Goal: Task Accomplishment & Management: Use online tool/utility

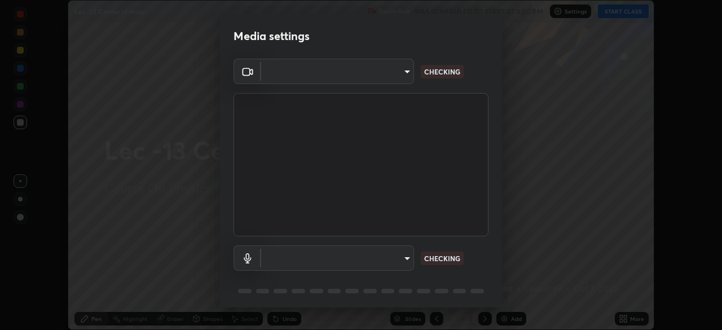
scroll to position [40, 0]
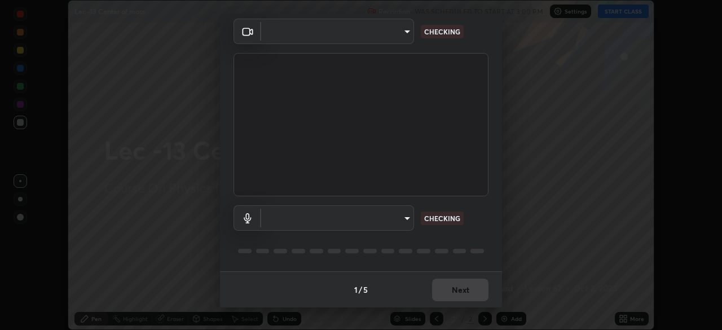
type input "27e87ea3b58fcd7b1365503e738772725eaa22834b860e95db1c7442dcaebc01"
type input "0665b2f52914ec880783b51a2d5bdc2d091013175c93d9c857ed5a486e6a4140"
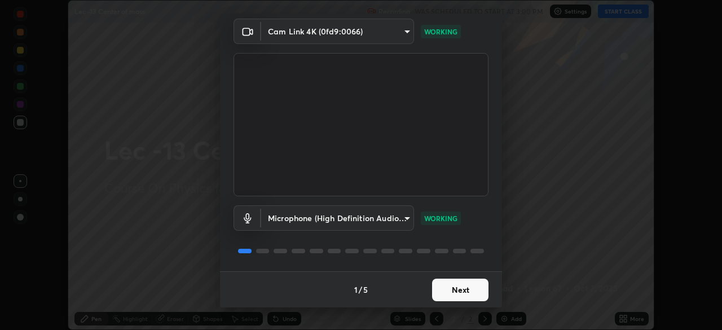
click at [452, 290] on button "Next" at bounding box center [460, 290] width 56 height 23
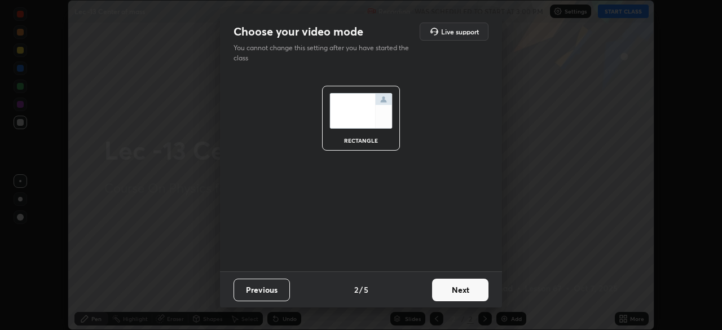
scroll to position [0, 0]
click at [449, 293] on button "Next" at bounding box center [460, 290] width 56 height 23
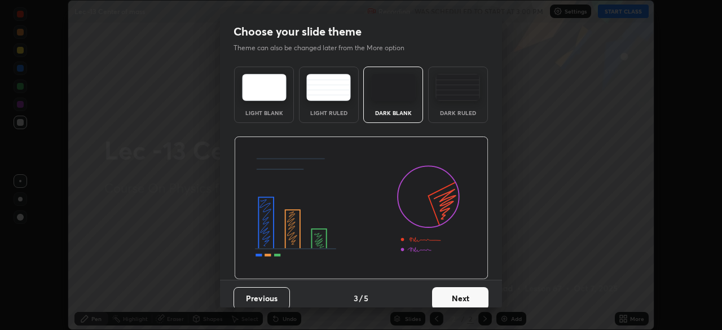
click at [451, 294] on button "Next" at bounding box center [460, 298] width 56 height 23
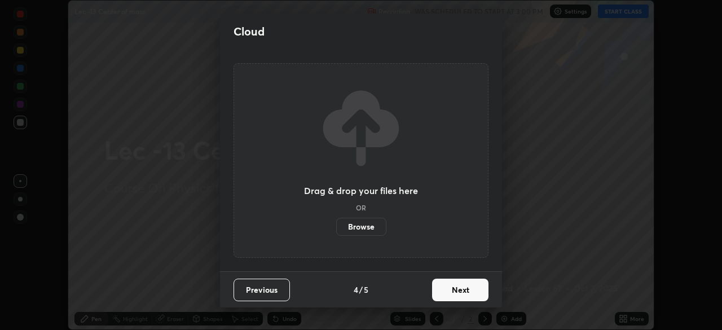
click at [453, 282] on button "Next" at bounding box center [460, 290] width 56 height 23
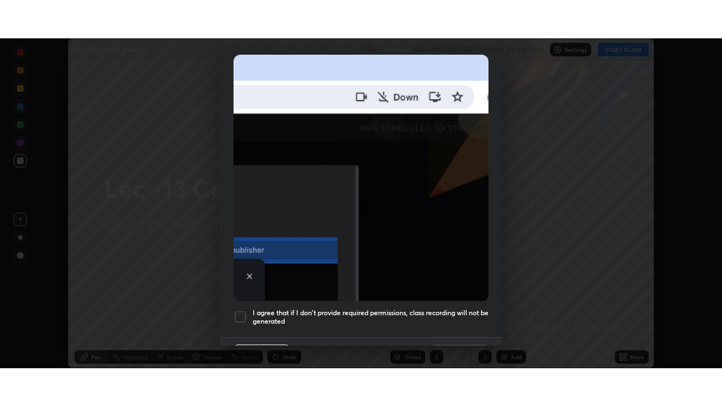
scroll to position [270, 0]
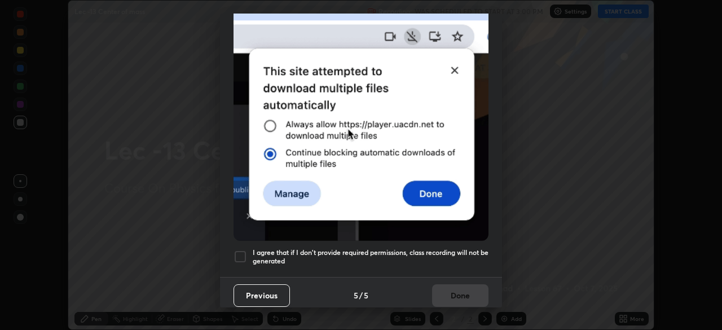
click at [242, 251] on div at bounding box center [240, 257] width 14 height 14
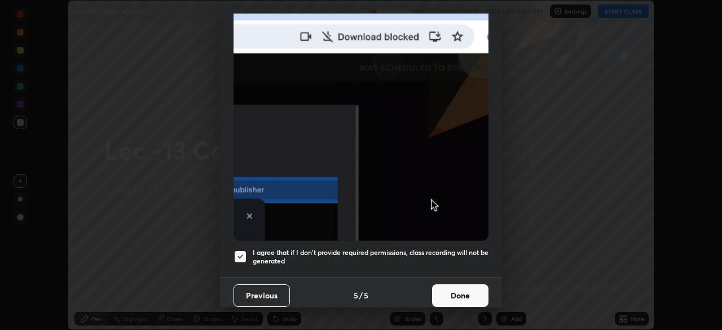
click at [453, 290] on button "Done" at bounding box center [460, 295] width 56 height 23
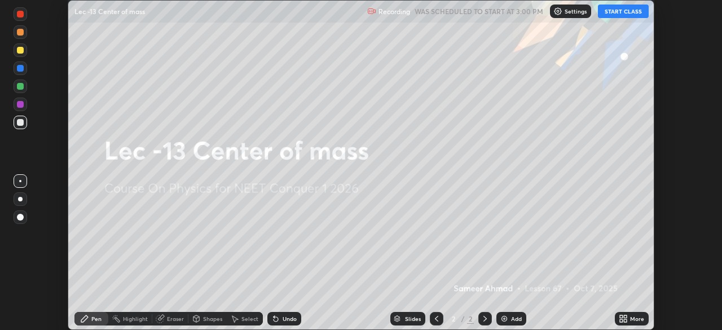
click at [630, 12] on button "START CLASS" at bounding box center [623, 12] width 51 height 14
click at [625, 316] on icon at bounding box center [625, 316] width 3 height 3
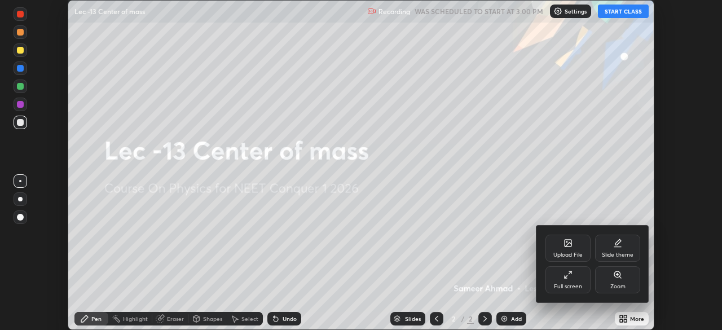
click at [576, 281] on div "Full screen" at bounding box center [567, 279] width 45 height 27
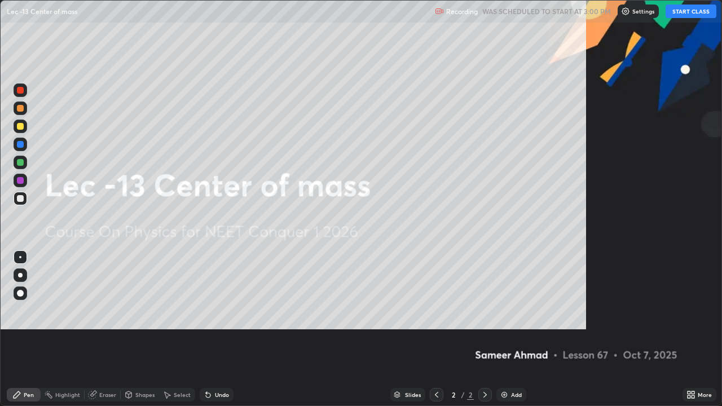
scroll to position [406, 722]
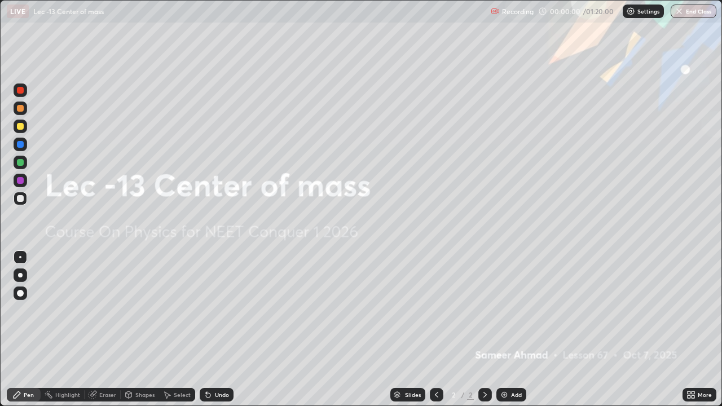
click at [509, 329] on div "Add" at bounding box center [511, 395] width 30 height 14
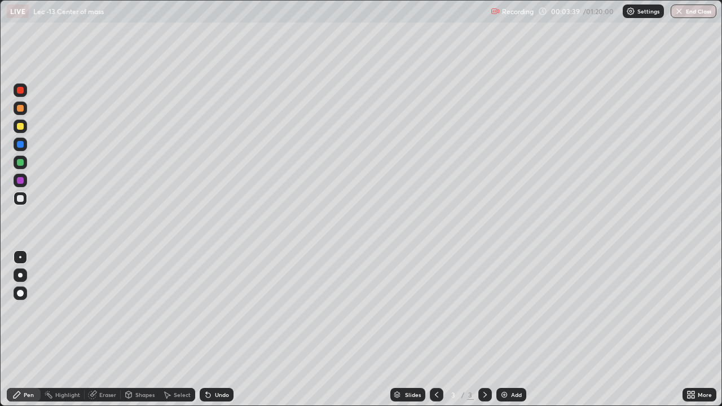
click at [219, 329] on div "Undo" at bounding box center [222, 395] width 14 height 6
click at [217, 329] on div "Undo" at bounding box center [217, 395] width 34 height 14
click at [218, 329] on div "Undo" at bounding box center [217, 395] width 34 height 14
click at [519, 329] on div "Add" at bounding box center [511, 395] width 30 height 14
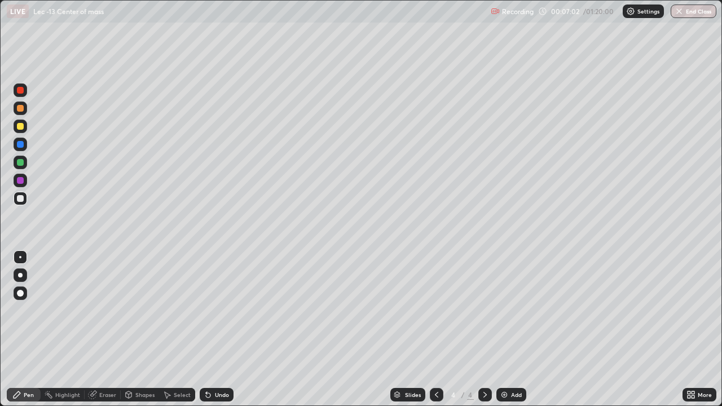
click at [182, 329] on div "Select" at bounding box center [182, 395] width 17 height 6
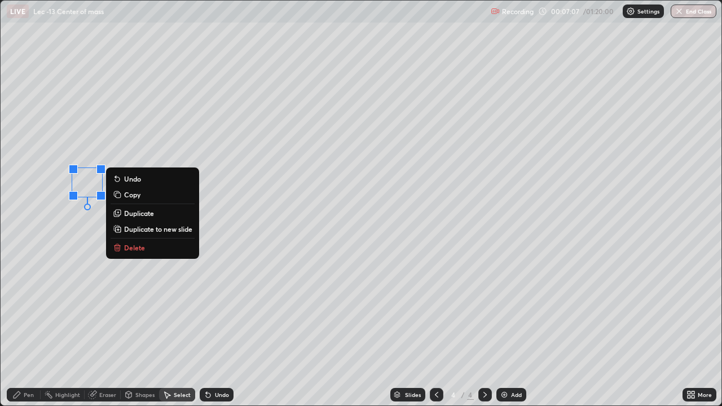
click at [152, 249] on button "Delete" at bounding box center [153, 248] width 84 height 14
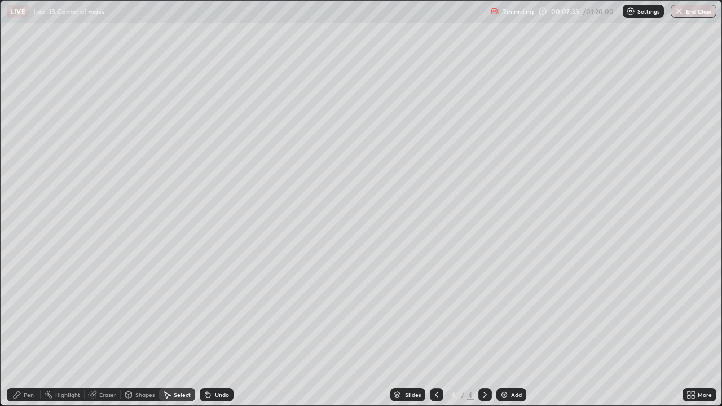
click at [514, 329] on div "Add" at bounding box center [516, 395] width 11 height 6
click at [24, 329] on div "Pen" at bounding box center [29, 395] width 10 height 6
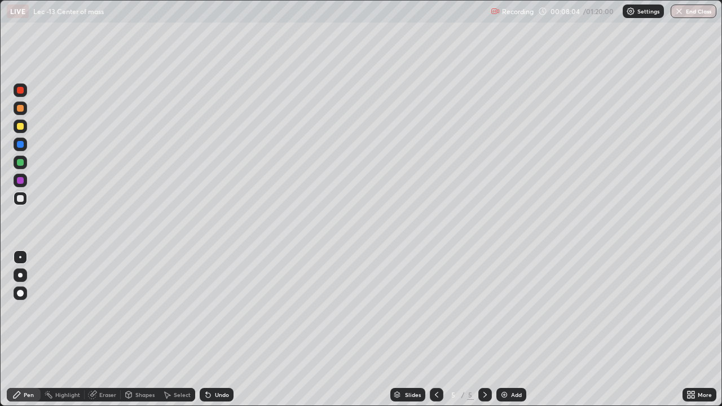
click at [215, 329] on div "Undo" at bounding box center [222, 395] width 14 height 6
click at [17, 165] on div at bounding box center [20, 162] width 7 height 7
click at [100, 329] on div "Eraser" at bounding box center [107, 395] width 17 height 6
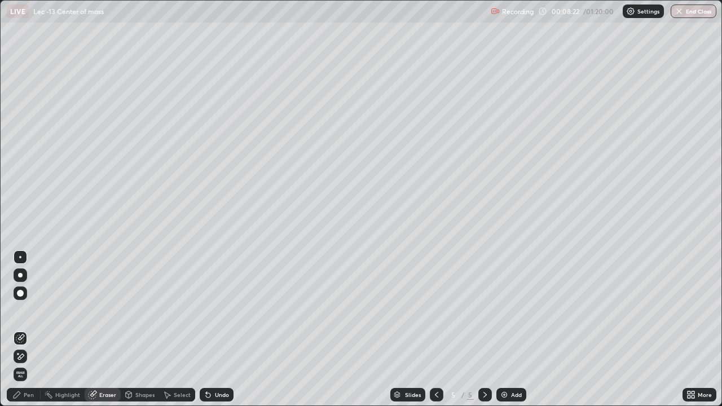
click at [16, 329] on div "Pen" at bounding box center [24, 395] width 34 height 14
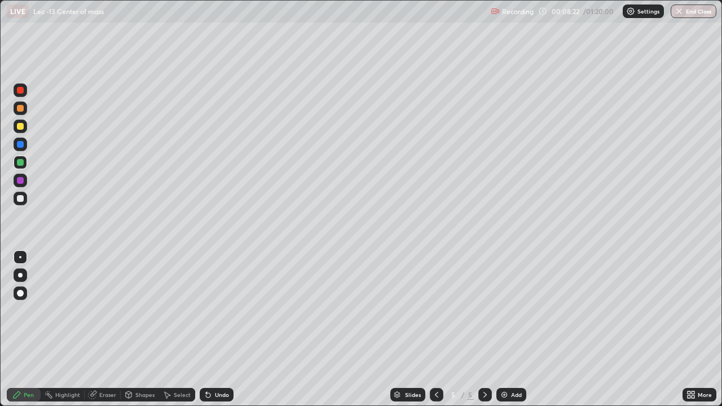
click at [19, 197] on div at bounding box center [20, 198] width 7 height 7
click at [212, 329] on div "Undo" at bounding box center [217, 395] width 34 height 14
click at [214, 329] on div "Undo" at bounding box center [217, 395] width 34 height 14
click at [515, 329] on div "Add" at bounding box center [516, 395] width 11 height 6
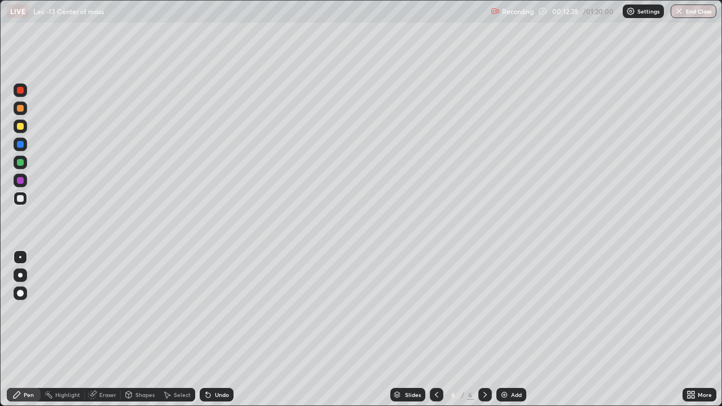
click at [216, 329] on div "Undo" at bounding box center [222, 395] width 14 height 6
click at [217, 329] on div "Undo" at bounding box center [222, 395] width 14 height 6
click at [215, 329] on div "Undo" at bounding box center [222, 395] width 14 height 6
click at [507, 329] on img at bounding box center [504, 394] width 9 height 9
click at [219, 329] on div "Undo" at bounding box center [222, 395] width 14 height 6
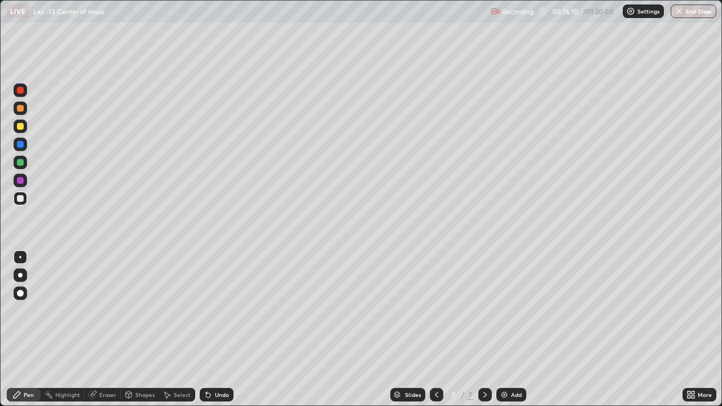
click at [511, 329] on div "Add" at bounding box center [516, 395] width 11 height 6
click at [520, 329] on div "Add" at bounding box center [516, 395] width 11 height 6
click at [511, 329] on div "Add" at bounding box center [516, 395] width 11 height 6
click at [509, 329] on div "Add" at bounding box center [511, 395] width 30 height 14
click at [518, 329] on div "Add" at bounding box center [516, 395] width 11 height 6
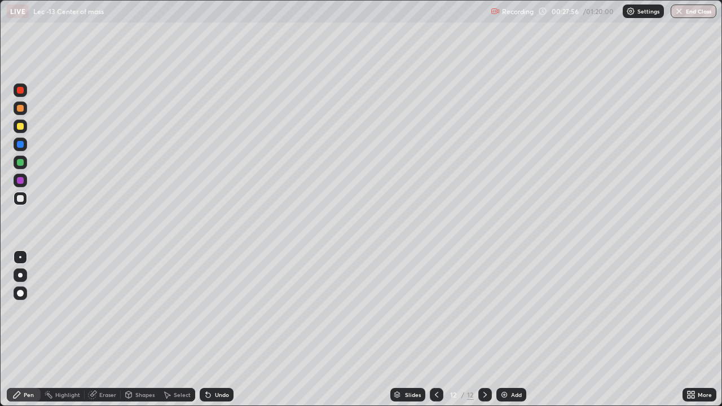
click at [20, 161] on div at bounding box center [20, 162] width 7 height 7
click at [171, 329] on div "Select" at bounding box center [177, 395] width 36 height 14
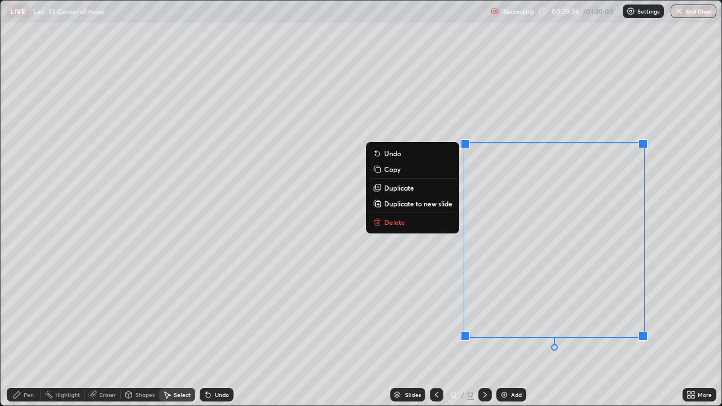
click at [426, 202] on p "Duplicate to new slide" at bounding box center [418, 203] width 68 height 9
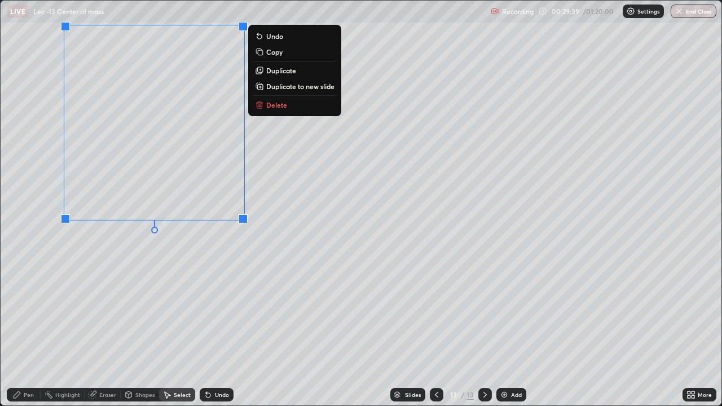
click at [23, 329] on div "Pen" at bounding box center [24, 395] width 34 height 14
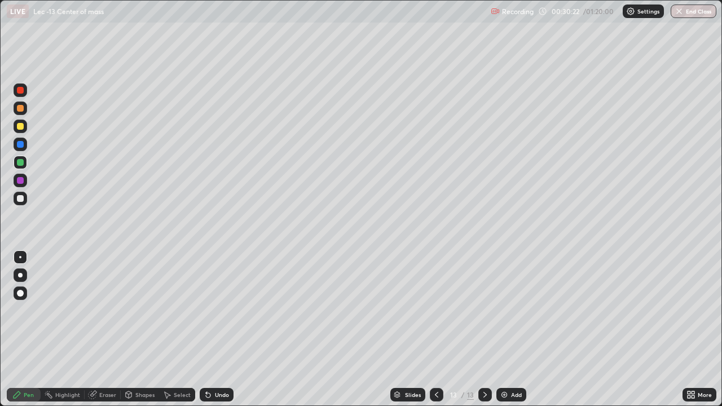
click at [435, 329] on icon at bounding box center [436, 394] width 9 height 9
click at [485, 329] on icon at bounding box center [484, 394] width 9 height 9
click at [96, 329] on icon at bounding box center [92, 394] width 9 height 9
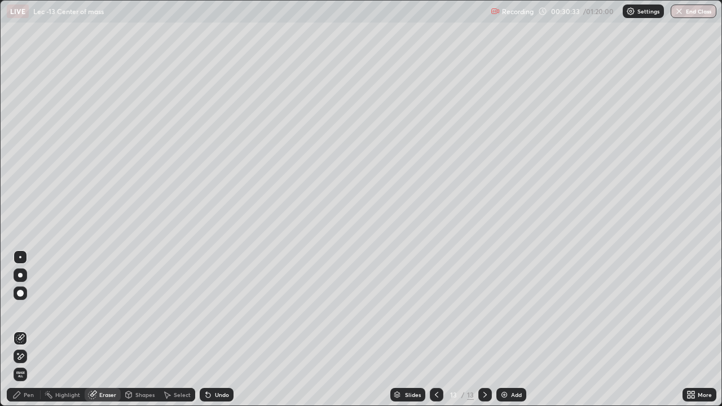
click at [21, 329] on div "Pen" at bounding box center [24, 395] width 34 height 14
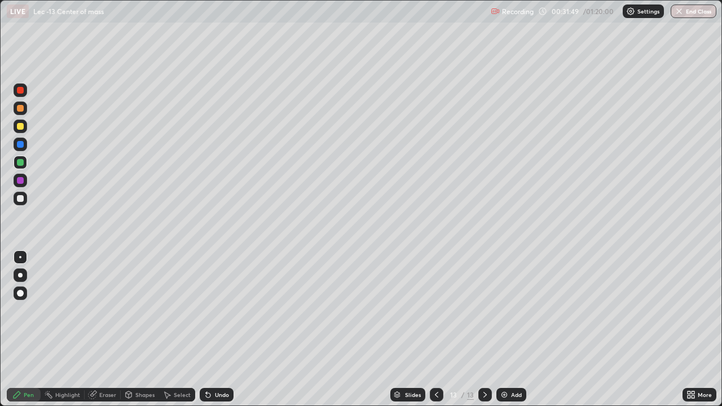
click at [484, 329] on icon at bounding box center [484, 394] width 9 height 9
click at [513, 329] on div "Add" at bounding box center [516, 395] width 11 height 6
click at [20, 200] on div at bounding box center [20, 198] width 7 height 7
click at [219, 329] on div "Undo" at bounding box center [222, 395] width 14 height 6
click at [99, 329] on div "Eraser" at bounding box center [107, 395] width 17 height 6
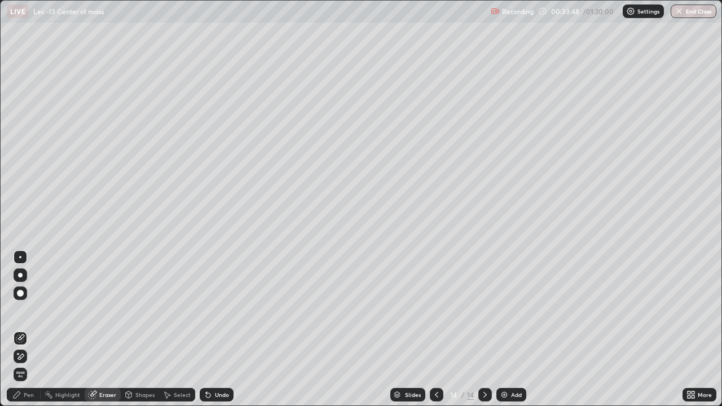
click at [16, 329] on icon at bounding box center [16, 394] width 9 height 9
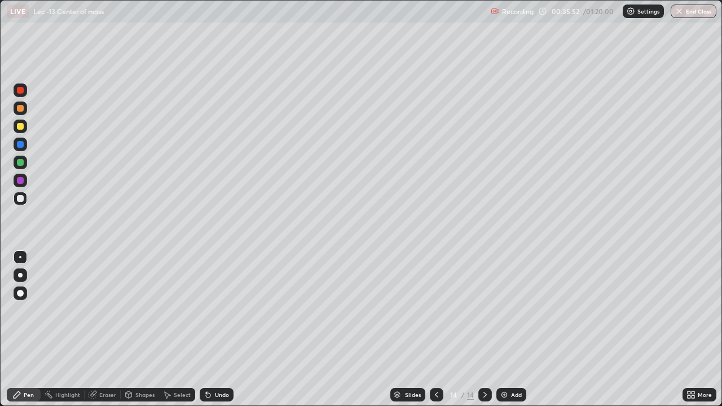
click at [511, 329] on div "Add" at bounding box center [516, 395] width 11 height 6
click at [218, 329] on div "Undo" at bounding box center [222, 395] width 14 height 6
click at [219, 329] on div "Undo" at bounding box center [217, 395] width 34 height 14
click at [102, 329] on div "Eraser" at bounding box center [107, 395] width 17 height 6
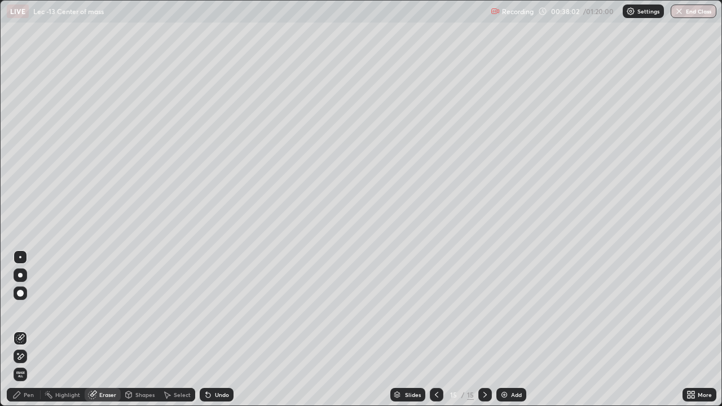
click at [20, 329] on icon at bounding box center [16, 394] width 9 height 9
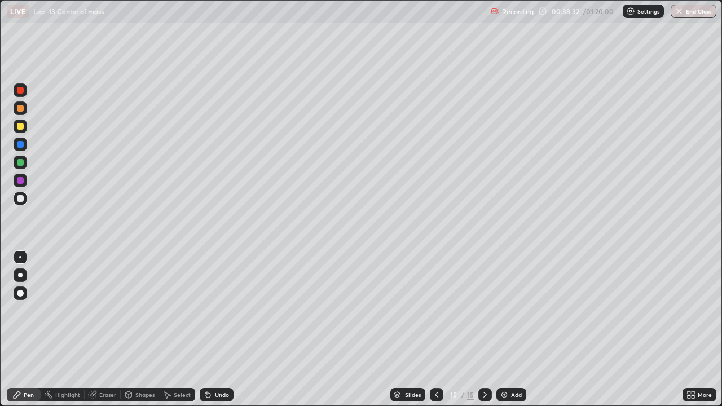
click at [505, 329] on img at bounding box center [504, 394] width 9 height 9
click at [220, 329] on div "Undo" at bounding box center [217, 395] width 34 height 14
click at [20, 164] on div at bounding box center [20, 162] width 7 height 7
click at [516, 329] on div "Add" at bounding box center [511, 395] width 30 height 14
click at [23, 198] on div at bounding box center [20, 198] width 7 height 7
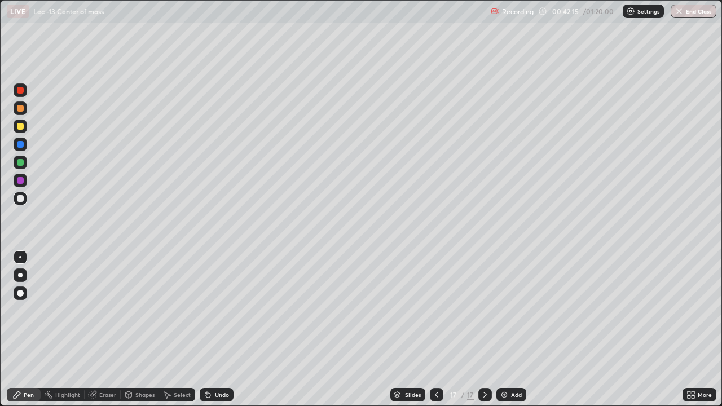
click at [174, 329] on div "Select" at bounding box center [182, 395] width 17 height 6
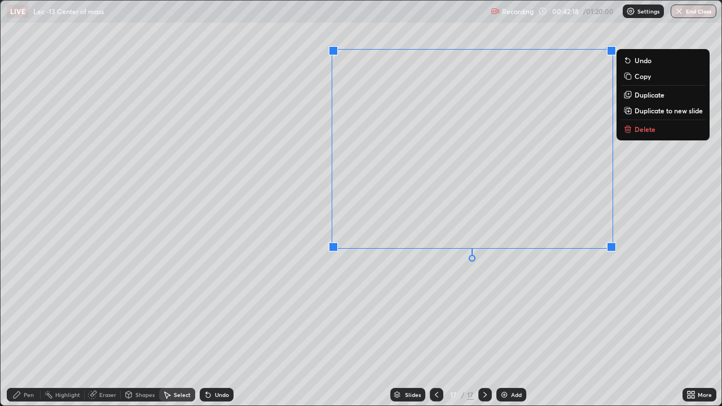
click at [20, 329] on div "Pen" at bounding box center [24, 395] width 34 height 14
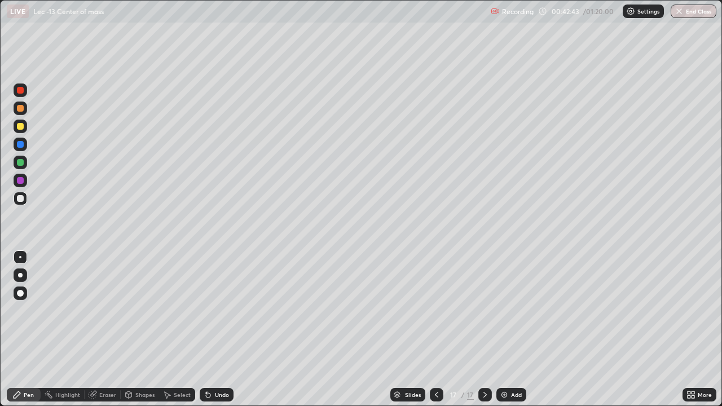
click at [219, 329] on div "Undo" at bounding box center [222, 395] width 14 height 6
click at [218, 329] on div "Undo" at bounding box center [222, 395] width 14 height 6
click at [223, 329] on div "Undo" at bounding box center [222, 395] width 14 height 6
click at [221, 329] on div "Undo" at bounding box center [217, 395] width 34 height 14
click at [217, 329] on div "Undo" at bounding box center [217, 395] width 34 height 14
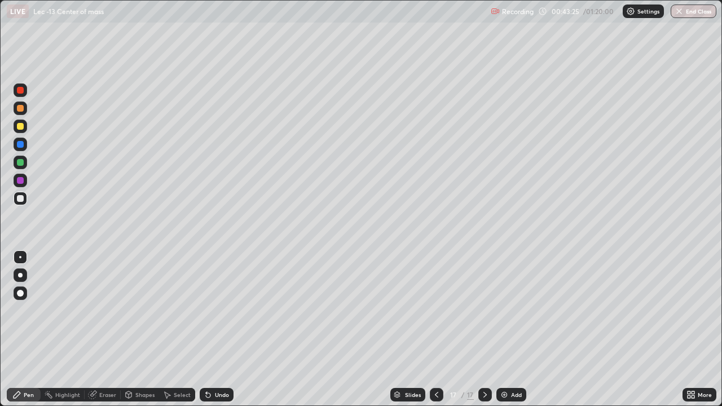
click at [215, 329] on div "Undo" at bounding box center [222, 395] width 14 height 6
click at [213, 329] on div "Undo" at bounding box center [217, 395] width 34 height 14
click at [212, 329] on div "Undo" at bounding box center [217, 395] width 34 height 14
click at [215, 329] on div "Undo" at bounding box center [217, 395] width 34 height 14
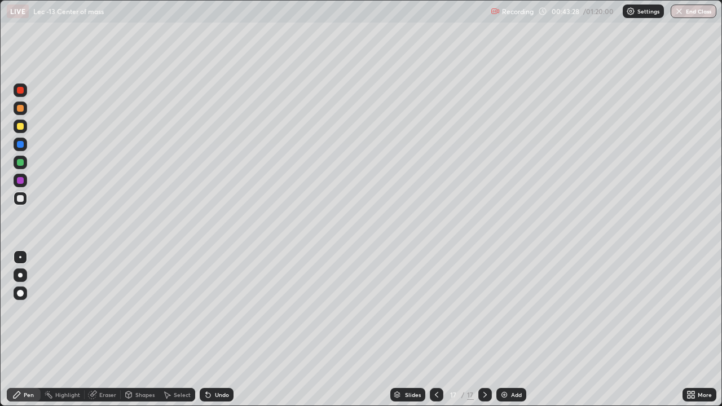
click at [214, 329] on div "Undo" at bounding box center [217, 395] width 34 height 14
click at [219, 329] on div "Undo" at bounding box center [222, 395] width 14 height 6
click at [221, 329] on div "Undo" at bounding box center [222, 395] width 14 height 6
click at [98, 329] on div "Eraser" at bounding box center [103, 395] width 36 height 14
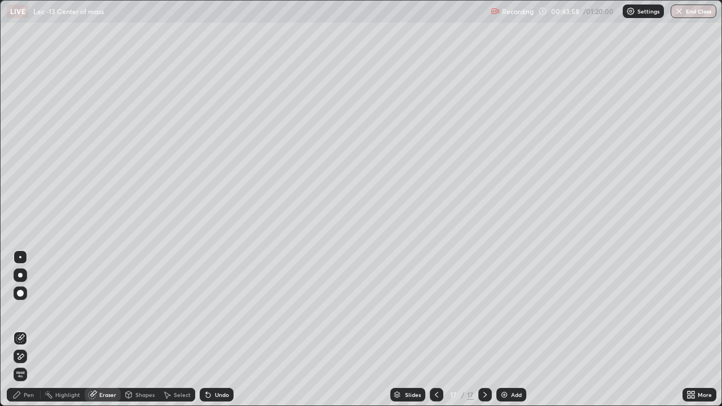
click at [19, 329] on icon at bounding box center [16, 394] width 9 height 9
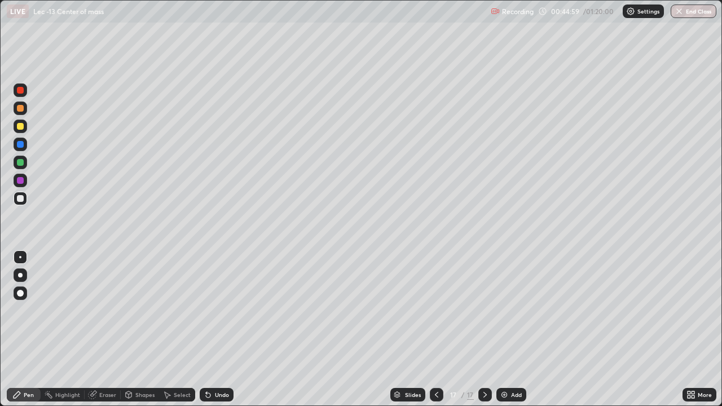
click at [416, 329] on div "Slides" at bounding box center [407, 395] width 35 height 14
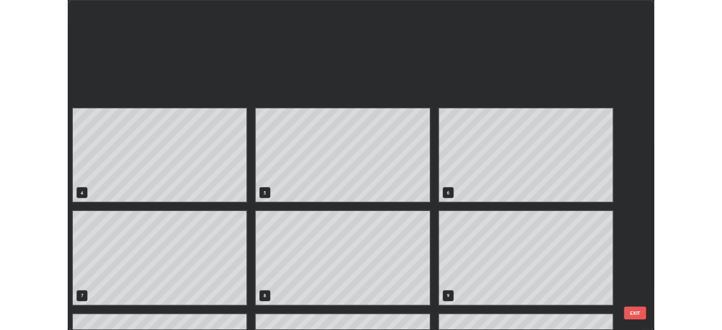
scroll to position [401, 715]
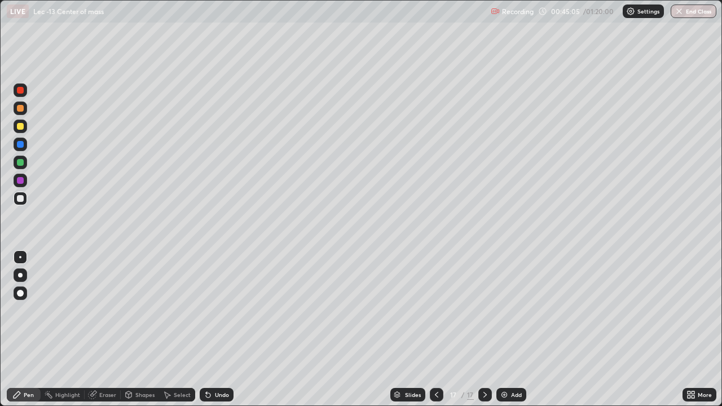
click at [176, 329] on div "Select" at bounding box center [182, 395] width 17 height 6
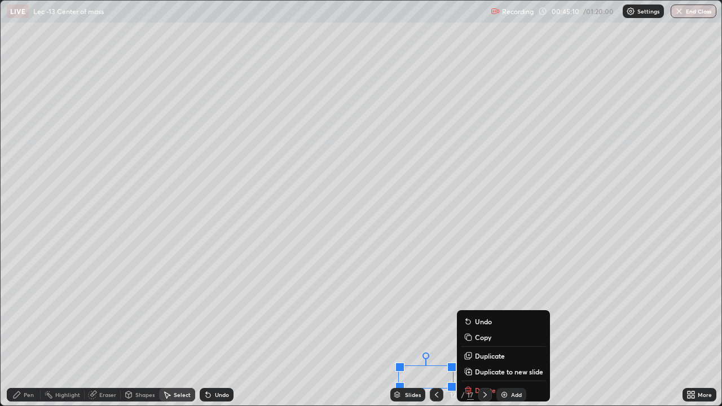
click at [14, 329] on div "Pen" at bounding box center [24, 395] width 34 height 14
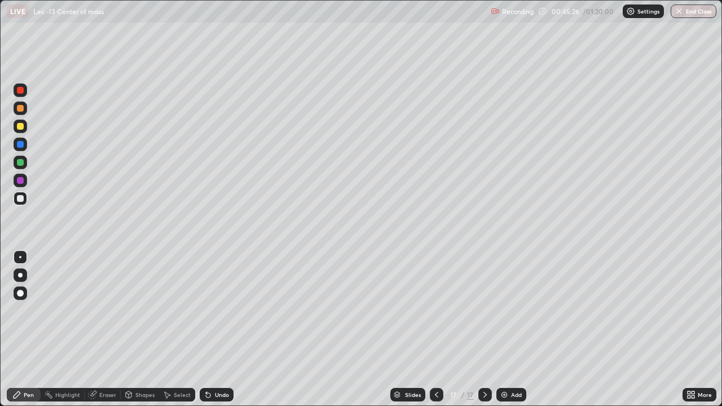
click at [215, 329] on div "Undo" at bounding box center [222, 395] width 14 height 6
click at [210, 329] on div "Undo" at bounding box center [217, 395] width 34 height 14
click at [210, 329] on icon at bounding box center [208, 394] width 9 height 9
click at [510, 329] on div "Add" at bounding box center [511, 395] width 30 height 14
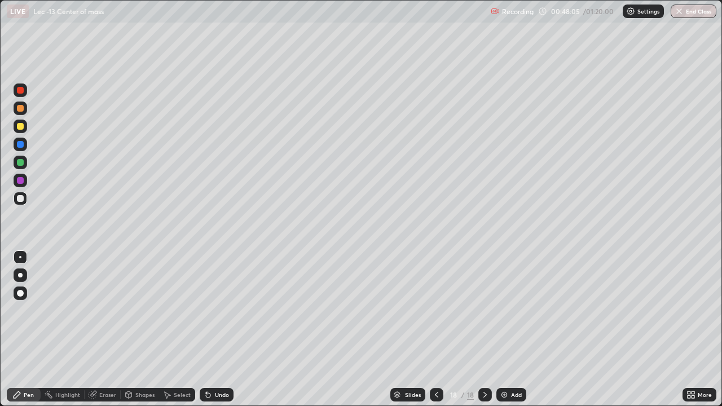
click at [217, 329] on div "Undo" at bounding box center [222, 395] width 14 height 6
click at [508, 329] on div "Add" at bounding box center [511, 395] width 30 height 14
click at [101, 329] on div "Eraser" at bounding box center [107, 395] width 17 height 6
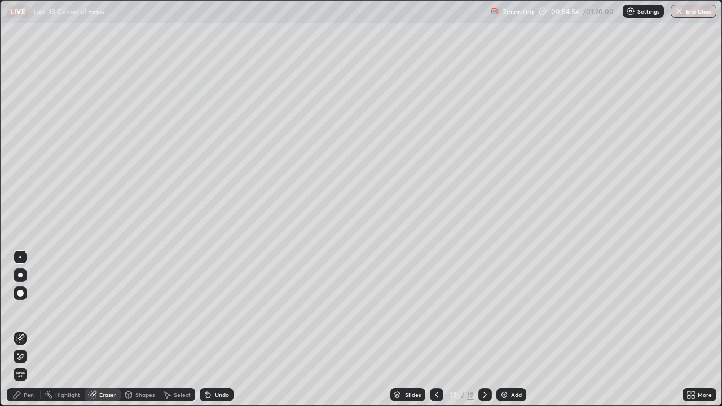
click at [20, 329] on div "Pen" at bounding box center [24, 395] width 34 height 14
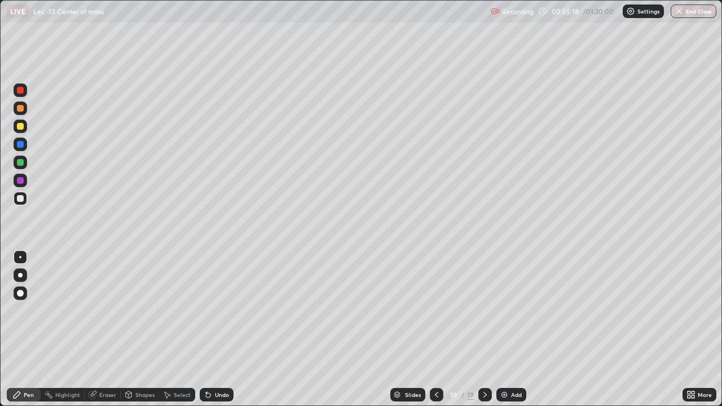
click at [95, 329] on icon at bounding box center [92, 394] width 7 height 7
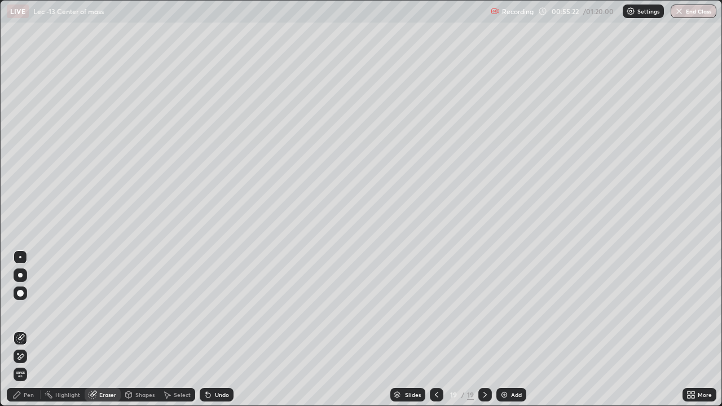
click at [16, 329] on div "Pen" at bounding box center [24, 395] width 34 height 14
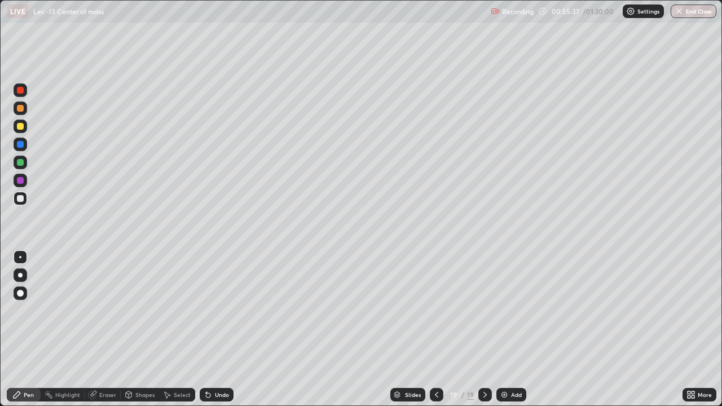
click at [211, 329] on div "Undo" at bounding box center [217, 395] width 34 height 14
click at [101, 329] on div "Eraser" at bounding box center [107, 395] width 17 height 6
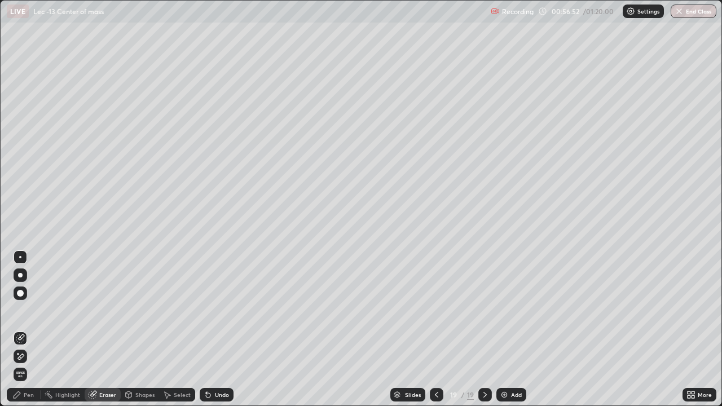
click at [511, 329] on div "Add" at bounding box center [516, 395] width 11 height 6
click at [28, 329] on div "Pen" at bounding box center [24, 395] width 34 height 14
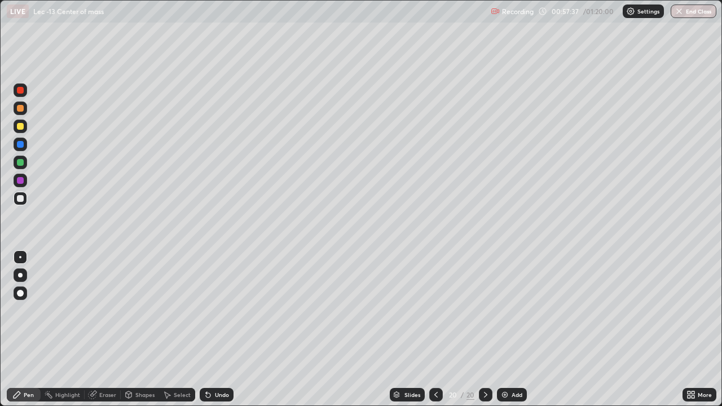
click at [517, 329] on div "Add" at bounding box center [516, 395] width 11 height 6
click at [436, 329] on div at bounding box center [437, 395] width 14 height 14
click at [435, 329] on icon at bounding box center [436, 394] width 9 height 9
click at [178, 329] on div "Select" at bounding box center [182, 395] width 17 height 6
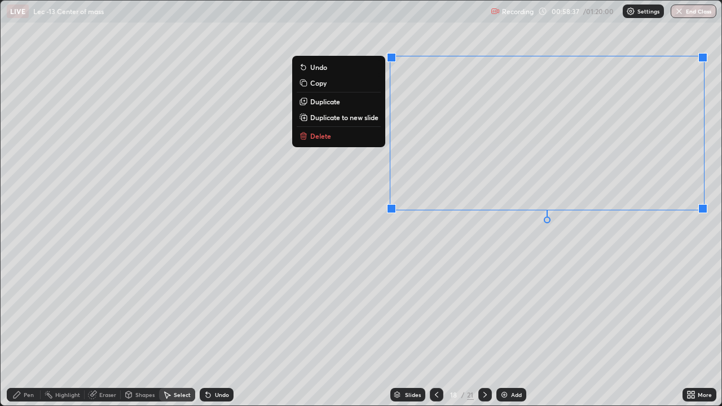
click at [324, 83] on p "Copy" at bounding box center [318, 82] width 16 height 9
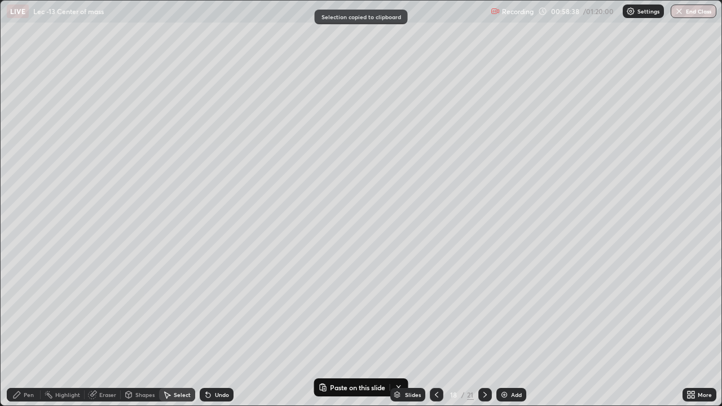
click at [485, 329] on icon at bounding box center [484, 394] width 9 height 9
click at [484, 329] on icon at bounding box center [484, 394] width 9 height 9
click at [483, 329] on icon at bounding box center [484, 394] width 9 height 9
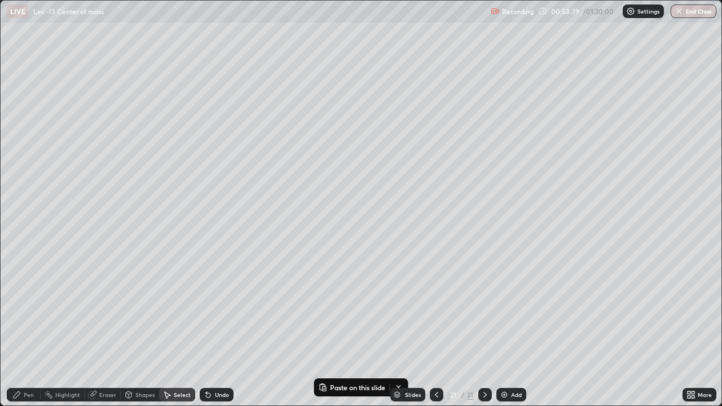
click at [435, 329] on icon at bounding box center [436, 394] width 9 height 9
click at [485, 329] on icon at bounding box center [484, 394] width 9 height 9
click at [511, 329] on div "Add" at bounding box center [516, 395] width 11 height 6
click at [438, 329] on icon at bounding box center [436, 394] width 9 height 9
click at [493, 183] on p "Paste here" at bounding box center [505, 182] width 33 height 9
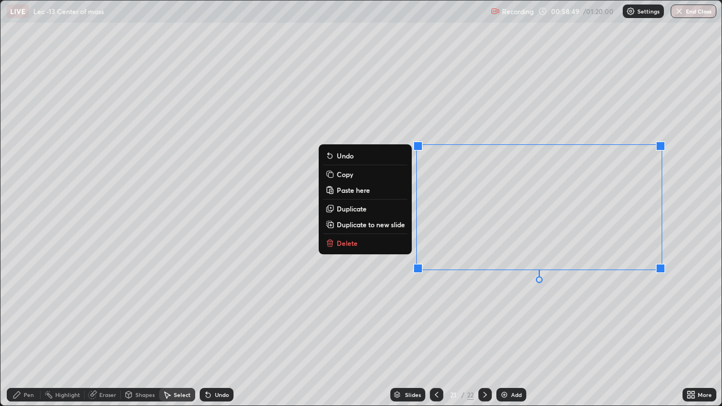
click at [24, 329] on div "Pen" at bounding box center [29, 395] width 10 height 6
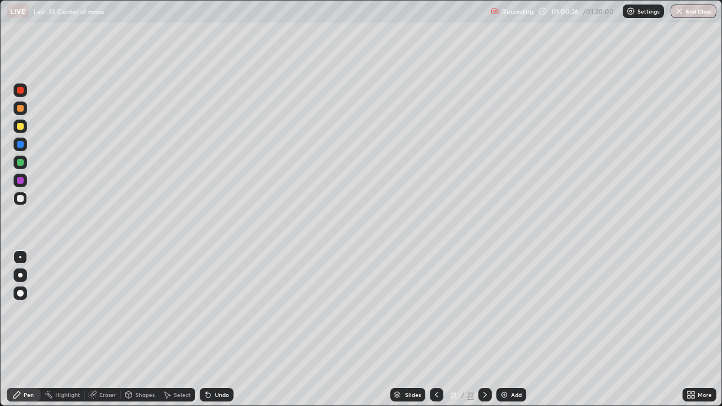
click at [435, 329] on icon at bounding box center [436, 394] width 9 height 9
click at [430, 329] on div at bounding box center [437, 395] width 14 height 14
click at [485, 329] on icon at bounding box center [484, 394] width 9 height 9
click at [483, 329] on icon at bounding box center [484, 394] width 9 height 9
click at [21, 197] on div at bounding box center [20, 198] width 7 height 7
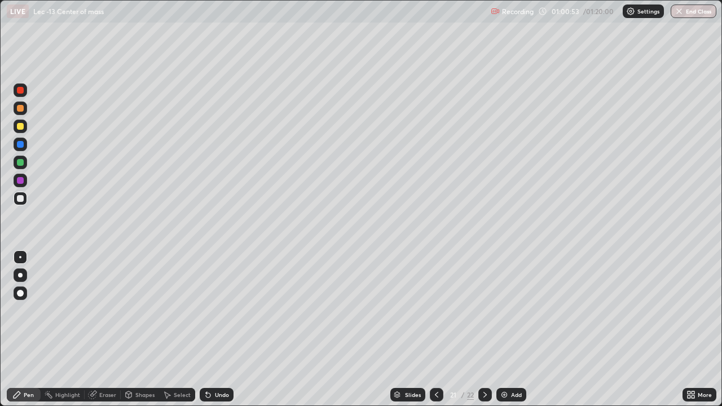
click at [172, 329] on div "Select" at bounding box center [177, 395] width 36 height 14
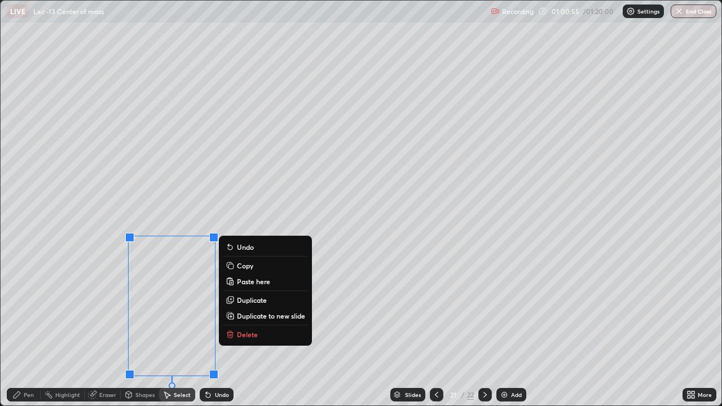
click at [245, 329] on p "Delete" at bounding box center [247, 334] width 21 height 9
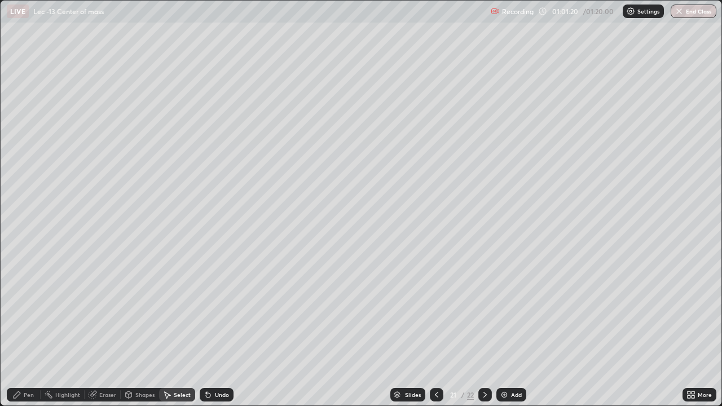
click at [24, 329] on div "Pen" at bounding box center [29, 395] width 10 height 6
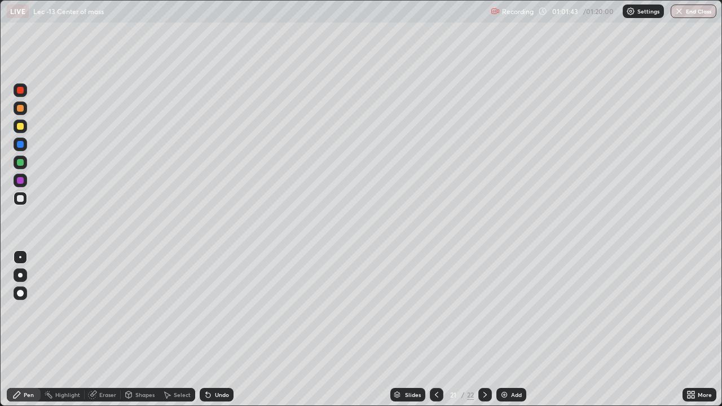
click at [222, 329] on div "Undo" at bounding box center [217, 395] width 34 height 14
click at [224, 329] on div "Undo" at bounding box center [222, 395] width 14 height 6
click at [223, 329] on div "Undo" at bounding box center [222, 395] width 14 height 6
click at [224, 329] on div "Undo" at bounding box center [222, 395] width 14 height 6
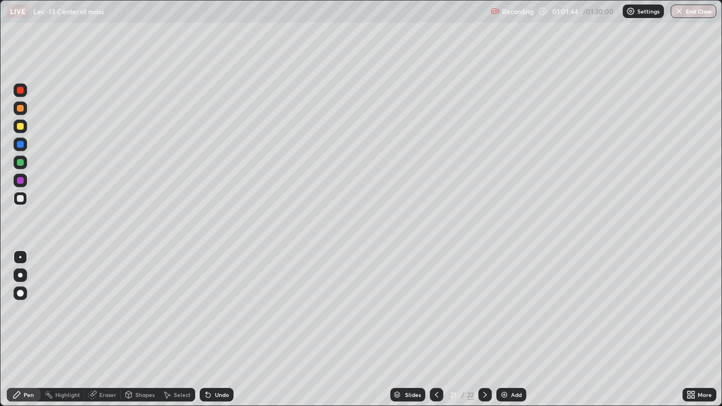
click at [223, 329] on div "Undo" at bounding box center [222, 395] width 14 height 6
click at [217, 329] on div "Undo" at bounding box center [222, 395] width 14 height 6
click at [484, 329] on icon at bounding box center [484, 394] width 9 height 9
click at [211, 329] on div "Undo" at bounding box center [217, 395] width 34 height 14
click at [216, 329] on div "Undo" at bounding box center [222, 395] width 14 height 6
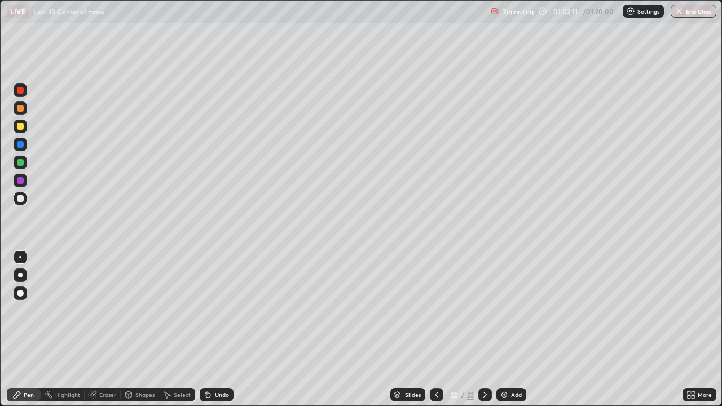
click at [214, 329] on div "Undo" at bounding box center [217, 395] width 34 height 14
click at [507, 329] on img at bounding box center [504, 394] width 9 height 9
click at [215, 329] on div "Undo" at bounding box center [222, 395] width 14 height 6
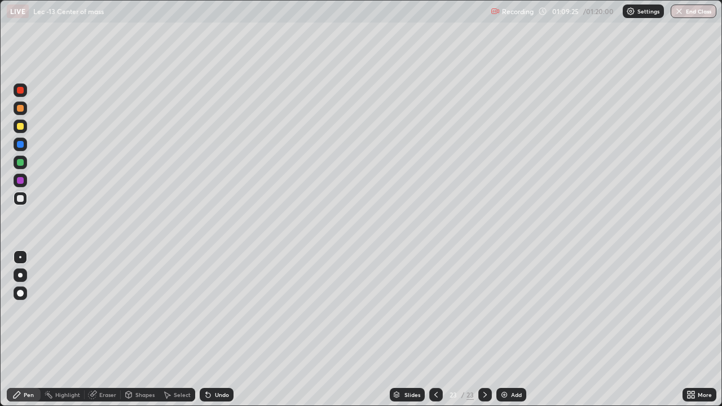
click at [182, 329] on div "Select" at bounding box center [182, 395] width 17 height 6
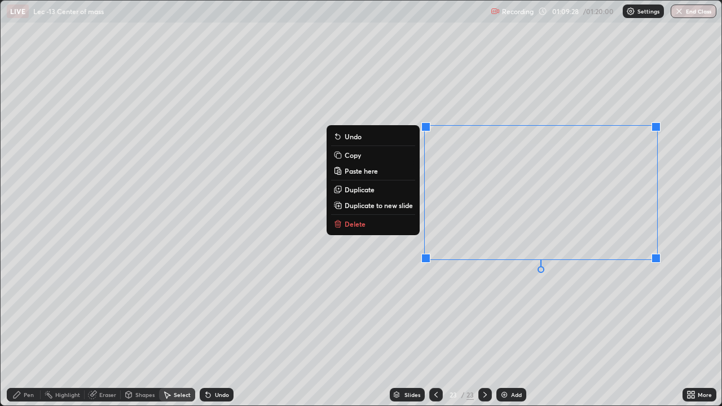
click at [379, 225] on button "Delete" at bounding box center [373, 224] width 84 height 14
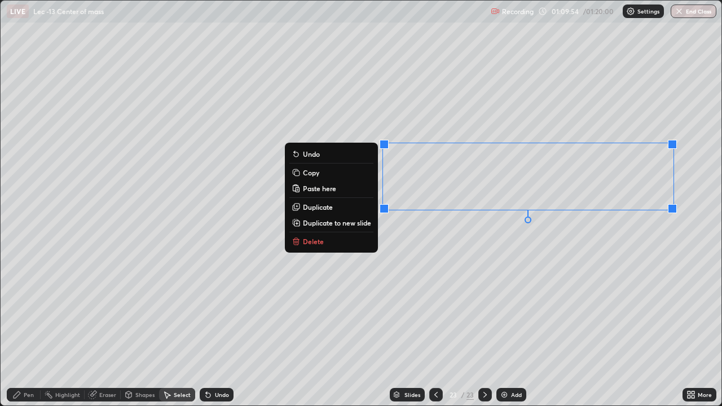
click at [21, 329] on div "Pen" at bounding box center [24, 395] width 34 height 14
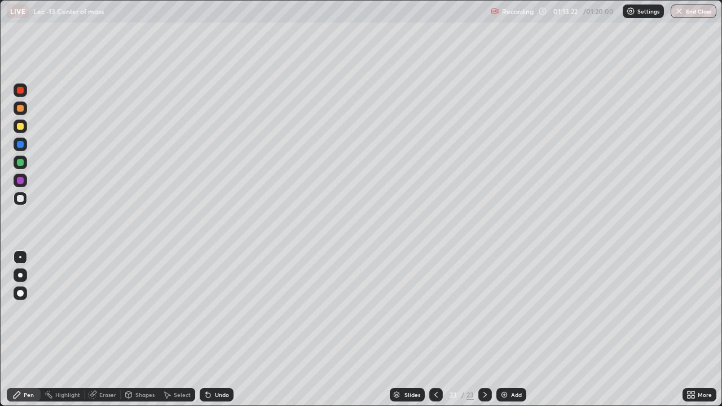
click at [182, 329] on div "Select" at bounding box center [182, 395] width 17 height 6
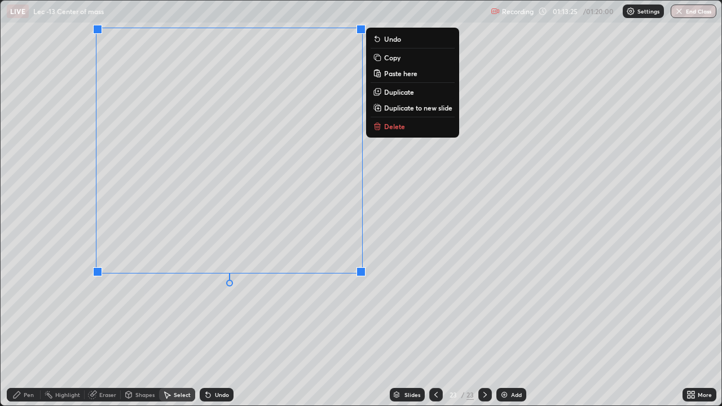
click at [395, 110] on p "Duplicate to new slide" at bounding box center [418, 107] width 68 height 9
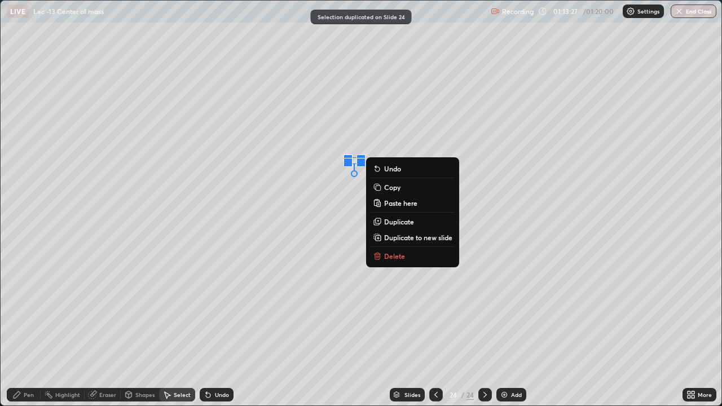
click at [390, 257] on p "Delete" at bounding box center [394, 255] width 21 height 9
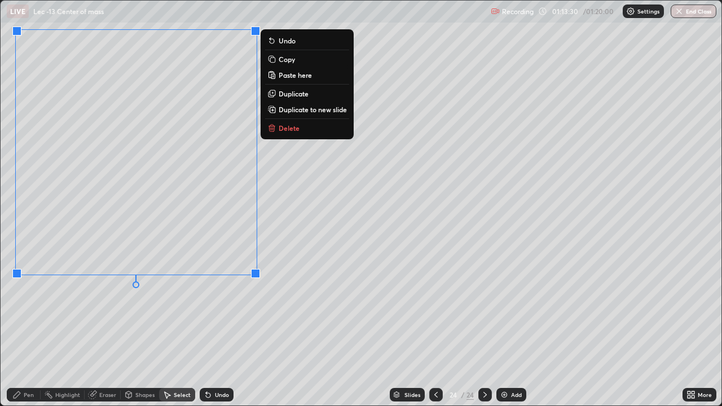
click at [15, 329] on icon at bounding box center [17, 394] width 7 height 7
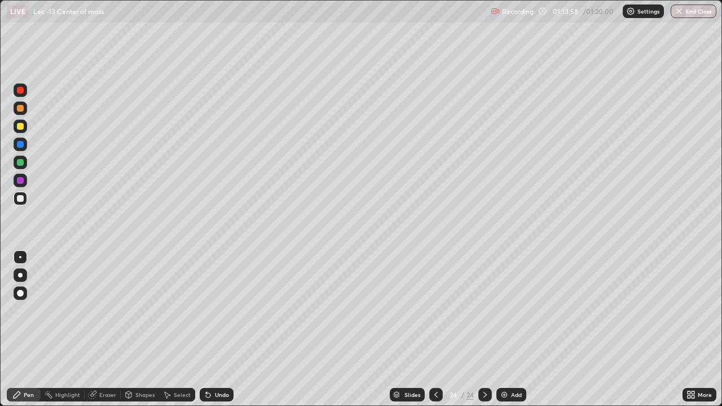
click at [217, 329] on div "Undo" at bounding box center [222, 395] width 14 height 6
click at [511, 329] on div "Add" at bounding box center [516, 395] width 11 height 6
click at [215, 329] on div "Undo" at bounding box center [222, 395] width 14 height 6
click at [206, 329] on icon at bounding box center [208, 395] width 5 height 5
click at [214, 329] on div "Undo" at bounding box center [217, 395] width 34 height 14
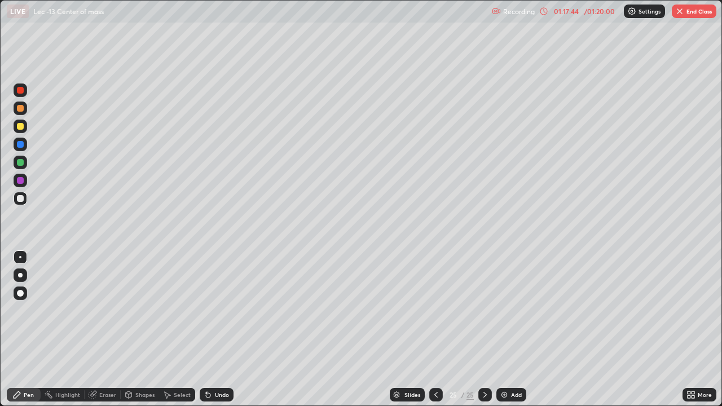
click at [504, 329] on img at bounding box center [504, 394] width 9 height 9
click at [687, 10] on button "End Class" at bounding box center [694, 12] width 45 height 14
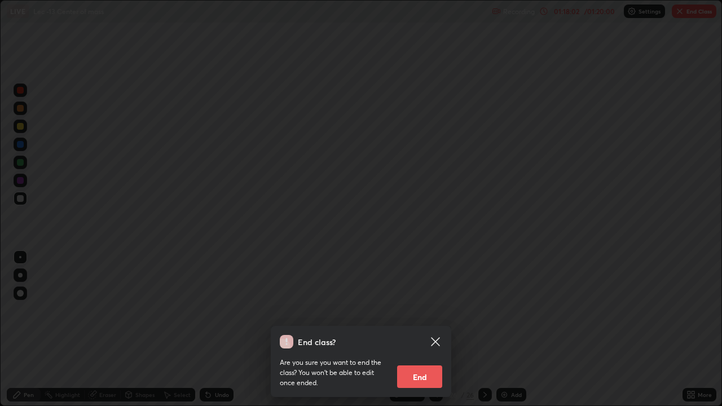
click at [426, 329] on button "End" at bounding box center [419, 376] width 45 height 23
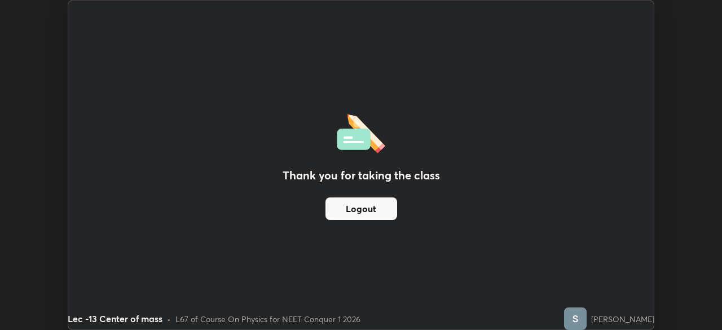
scroll to position [56057, 55665]
